Goal: Find specific page/section: Find specific page/section

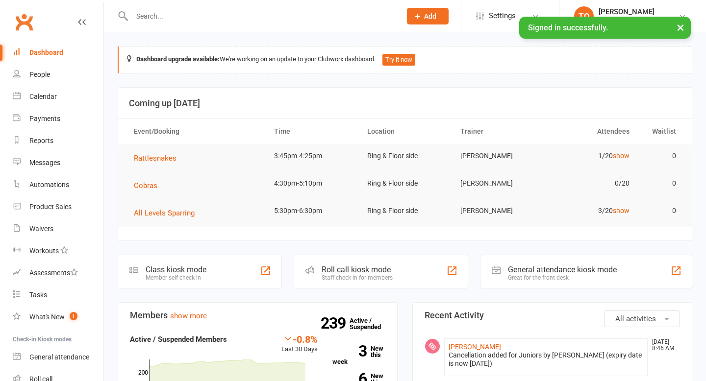
click at [175, 13] on input "text" at bounding box center [261, 16] width 265 height 14
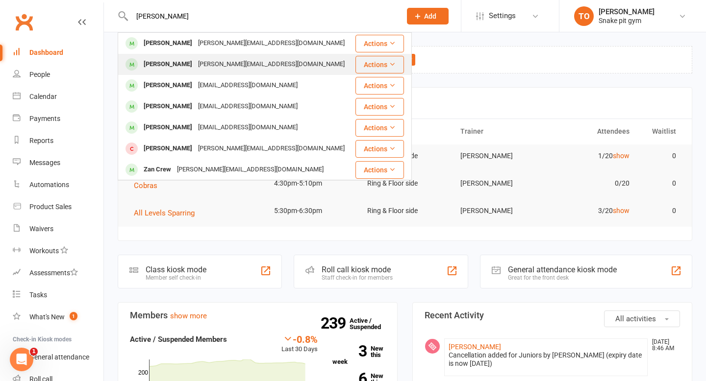
type input "[PERSON_NAME]"
click at [195, 68] on div "[PERSON_NAME][EMAIL_ADDRESS][DOMAIN_NAME]" at bounding box center [271, 64] width 152 height 14
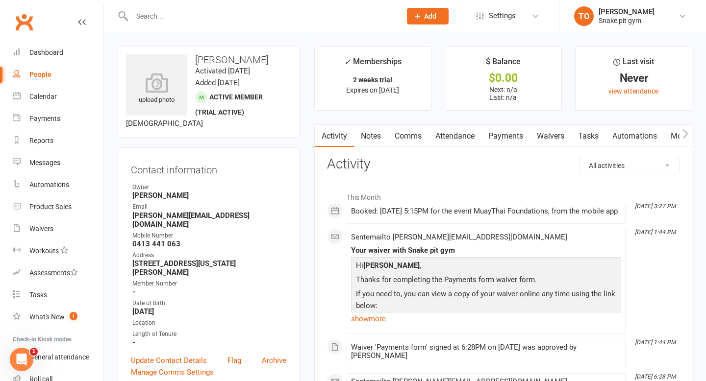
click at [224, 14] on input "text" at bounding box center [261, 16] width 265 height 14
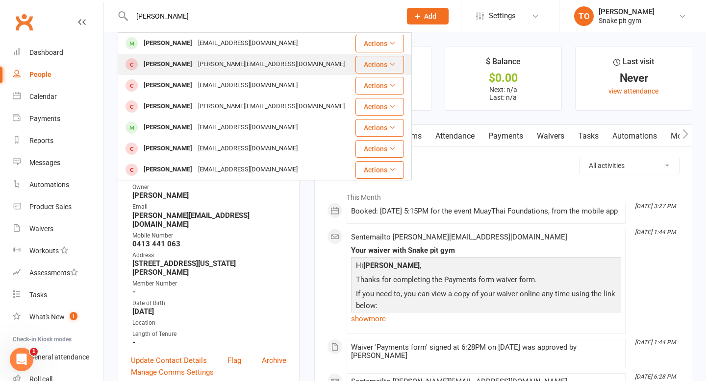
type input "[PERSON_NAME]"
click at [200, 58] on div "[PERSON_NAME][EMAIL_ADDRESS][DOMAIN_NAME]" at bounding box center [271, 64] width 152 height 14
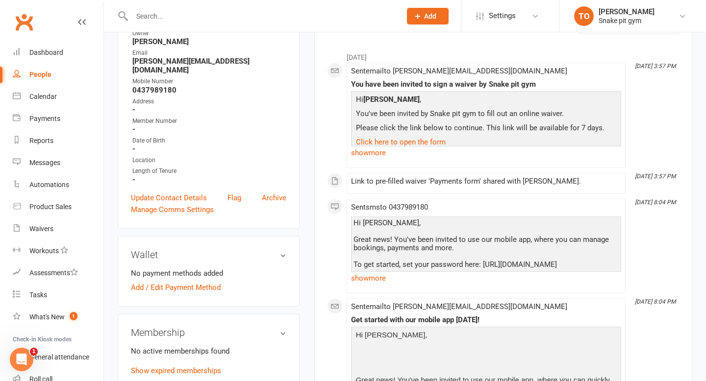
scroll to position [139, 0]
